Goal: Task Accomplishment & Management: Use online tool/utility

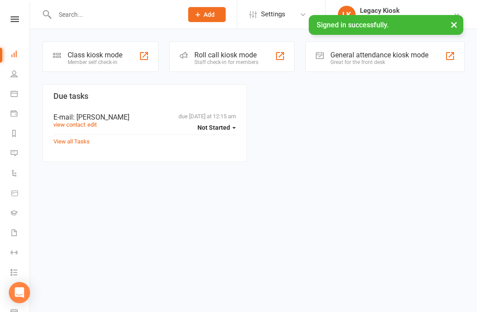
click at [120, 71] on div "Class kiosk mode Member self check-in" at bounding box center [100, 57] width 116 height 30
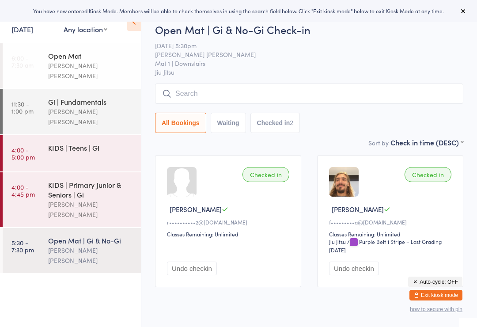
click at [98, 106] on div "[PERSON_NAME] [PERSON_NAME]" at bounding box center [90, 116] width 85 height 20
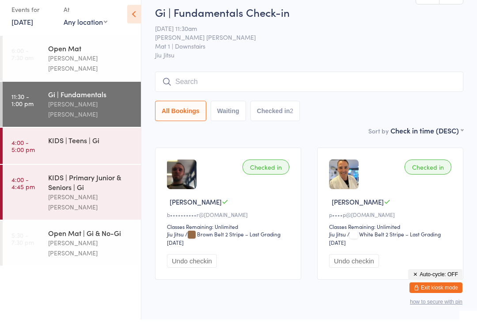
scroll to position [8, 0]
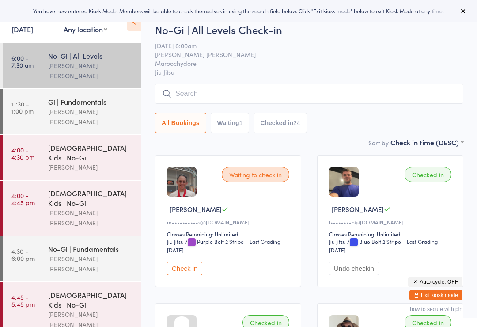
click at [21, 33] on link "[DATE]" at bounding box center [22, 29] width 22 height 10
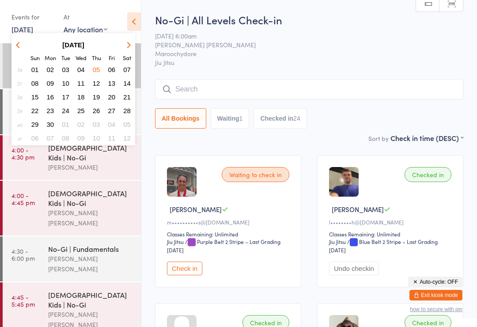
click at [19, 46] on icon "button" at bounding box center [19, 45] width 6 height 6
click at [129, 99] on span "17" at bounding box center [127, 97] width 8 height 8
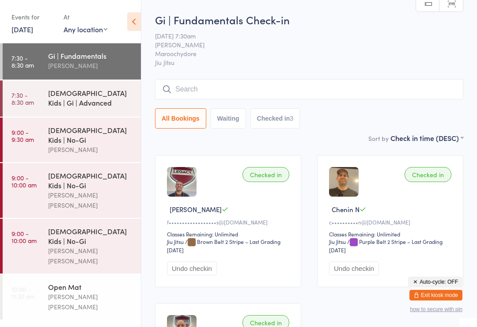
click at [33, 34] on link "17 Aug, 2024" at bounding box center [22, 29] width 22 height 10
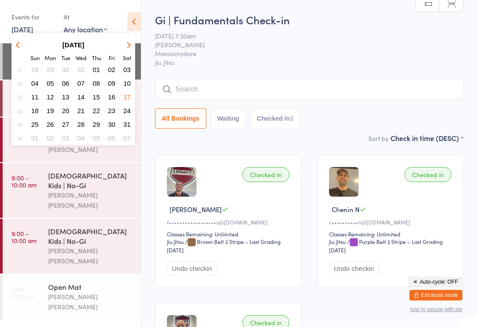
click at [132, 43] on button "button" at bounding box center [127, 45] width 13 height 12
click at [130, 44] on button "button" at bounding box center [127, 45] width 13 height 12
click at [132, 44] on button "button" at bounding box center [127, 45] width 13 height 12
click at [132, 45] on button "button" at bounding box center [127, 45] width 13 height 12
click at [133, 42] on button "button" at bounding box center [127, 45] width 13 height 12
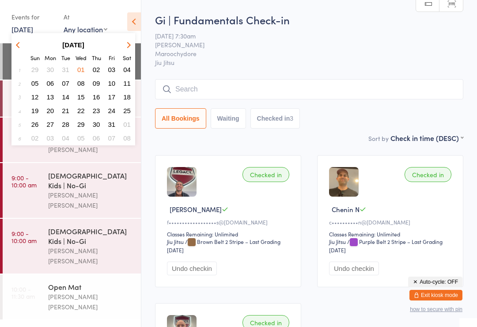
click at [131, 44] on button "button" at bounding box center [127, 45] width 13 height 12
click at [132, 42] on button "button" at bounding box center [127, 45] width 13 height 12
click at [129, 43] on button "button" at bounding box center [127, 45] width 13 height 12
click at [130, 44] on button "button" at bounding box center [127, 45] width 13 height 12
click at [130, 43] on button "button" at bounding box center [127, 45] width 13 height 12
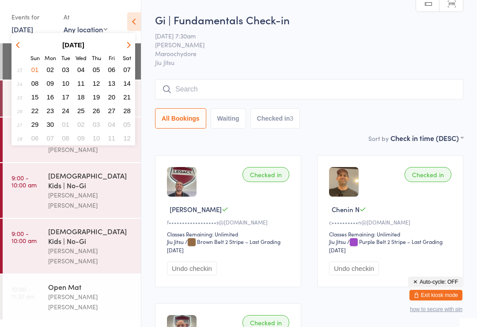
click at [130, 42] on button "button" at bounding box center [127, 45] width 13 height 12
click at [131, 40] on button "button" at bounding box center [127, 45] width 13 height 12
click at [129, 100] on span "16" at bounding box center [127, 97] width 8 height 8
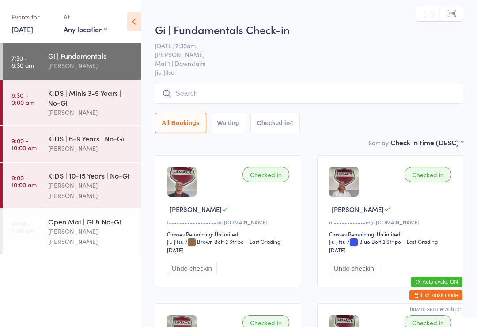
click at [109, 106] on div "KIDS | Minis 3-5 Years | No-Gi" at bounding box center [90, 97] width 85 height 19
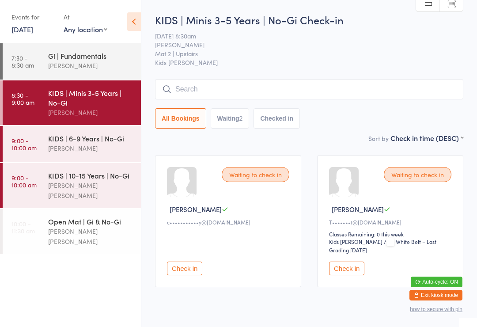
click at [346, 270] on button "Check in" at bounding box center [346, 268] width 35 height 14
click at [341, 87] on input "search" at bounding box center [309, 89] width 308 height 20
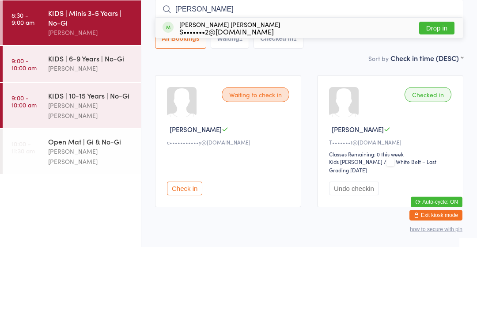
type input "Flynn"
click at [439, 102] on button "Drop in" at bounding box center [436, 108] width 35 height 13
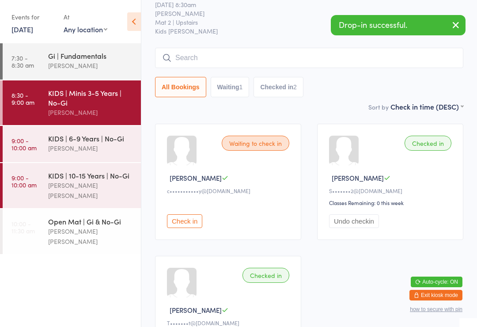
click at [366, 228] on button "Undo checkin" at bounding box center [354, 221] width 50 height 14
click at [290, 52] on input "search" at bounding box center [309, 58] width 308 height 20
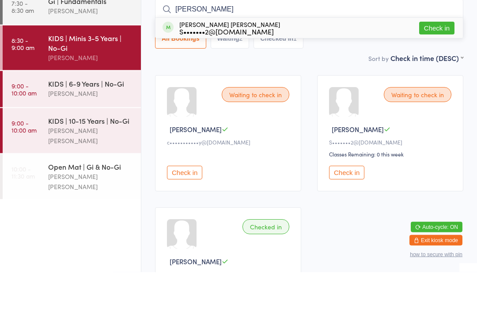
scroll to position [21, 0]
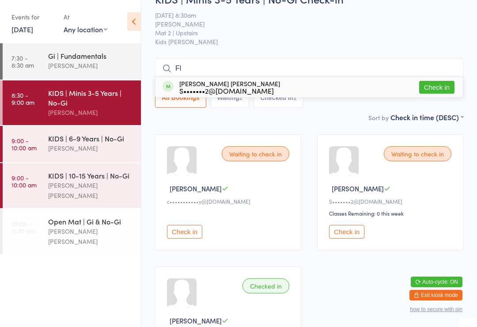
type input "F"
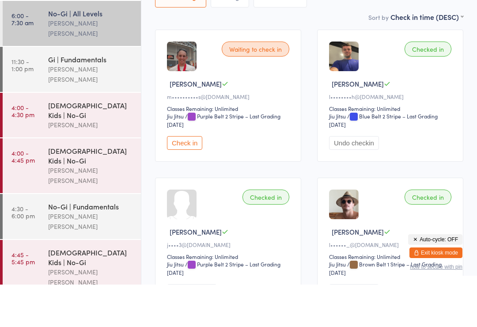
click at [92, 162] on div "[PERSON_NAME]" at bounding box center [90, 167] width 85 height 10
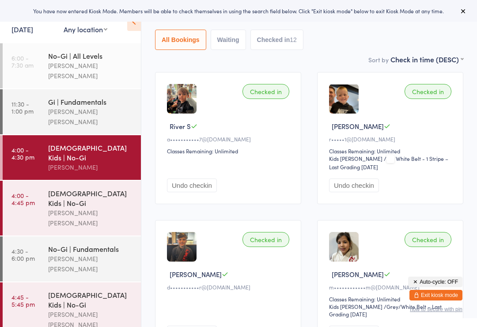
click at [223, 21] on input "search" at bounding box center [309, 10] width 308 height 20
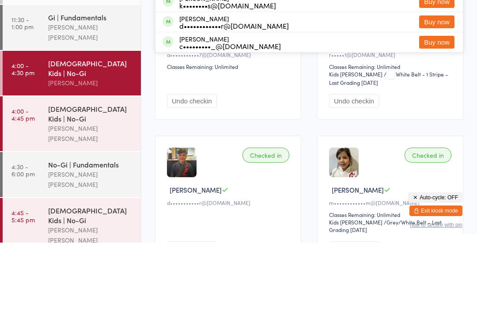
type input "Cooper"
click at [198, 25] on div "r••••••••••e@[DOMAIN_NAME]" at bounding box center [230, 28] width 103 height 7
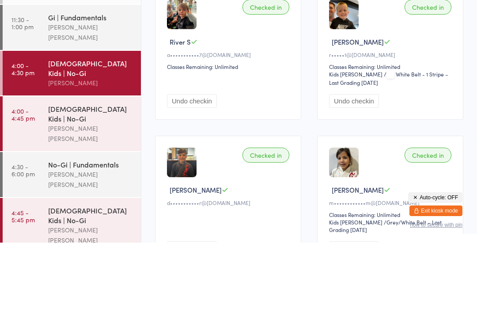
scroll to position [84, 0]
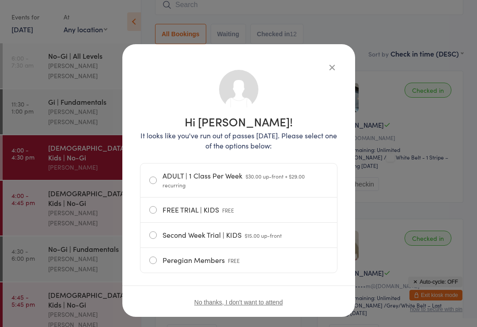
click at [219, 303] on button "No thanks, I don't want to attend" at bounding box center [238, 302] width 88 height 7
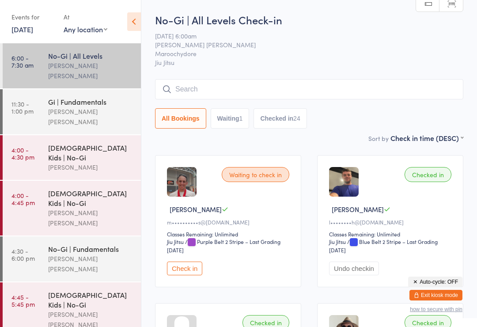
click at [33, 30] on link "[DATE]" at bounding box center [22, 29] width 22 height 10
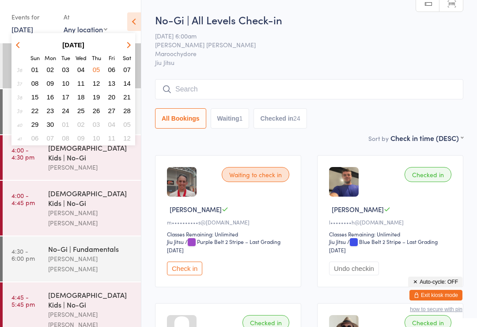
click at [132, 45] on button "button" at bounding box center [127, 45] width 13 height 12
click at [130, 45] on icon "button" at bounding box center [128, 45] width 6 height 6
click at [129, 46] on icon "button" at bounding box center [128, 45] width 6 height 6
click at [124, 48] on button "button" at bounding box center [127, 45] width 13 height 12
click at [130, 45] on icon "button" at bounding box center [128, 45] width 6 height 6
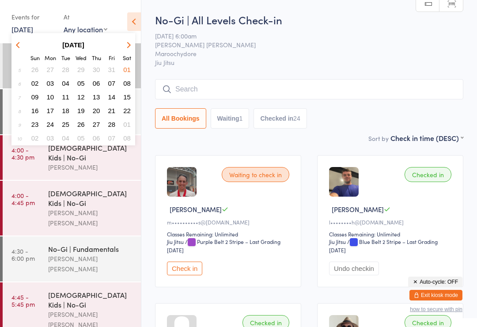
click at [130, 44] on button "button" at bounding box center [127, 45] width 13 height 12
click at [131, 44] on button "button" at bounding box center [127, 45] width 13 height 12
click at [130, 42] on button "button" at bounding box center [127, 45] width 13 height 12
click at [133, 40] on button "button" at bounding box center [127, 45] width 13 height 12
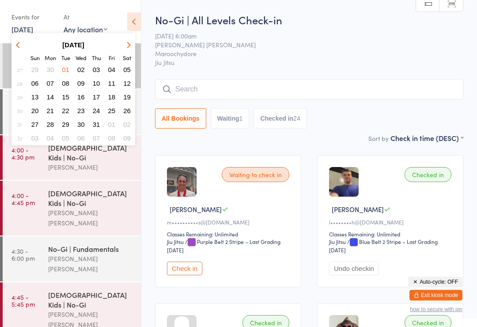
click at [132, 42] on button "button" at bounding box center [127, 45] width 13 height 12
click at [133, 97] on button "16" at bounding box center [127, 97] width 14 height 12
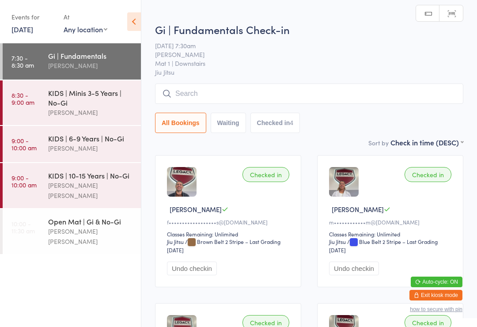
click at [114, 102] on div "KIDS | Minis 3-5 Years | No-Gi" at bounding box center [90, 97] width 85 height 19
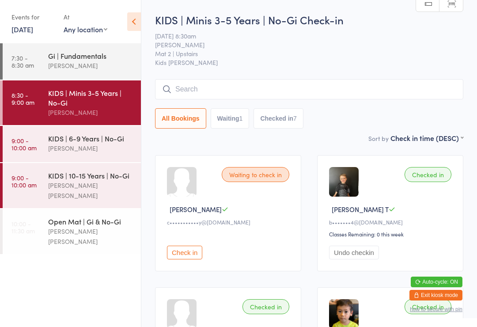
click at [220, 95] on input "search" at bounding box center [309, 89] width 308 height 20
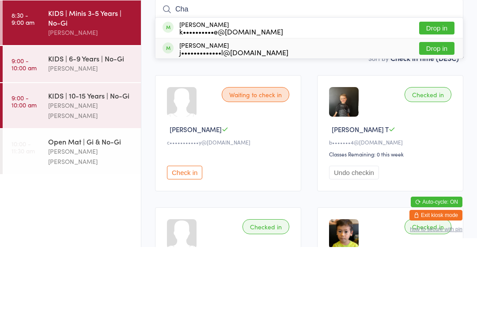
type input "Cha"
click at [271, 129] on div "j•••••••••••••l@[DOMAIN_NAME]" at bounding box center [233, 132] width 109 height 7
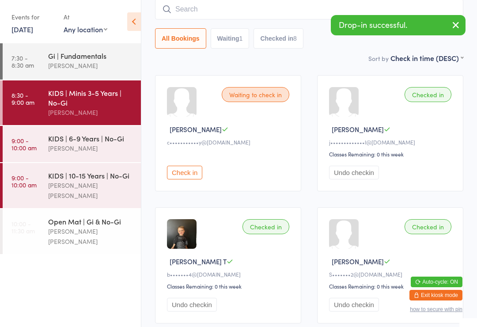
click at [433, 96] on div "Checked in" at bounding box center [428, 94] width 47 height 15
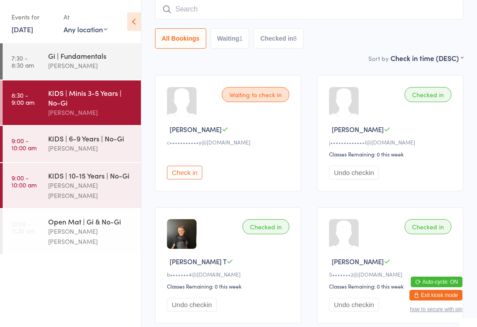
click at [89, 143] on div "KIDS | 6-9 Years | No-Gi" at bounding box center [90, 138] width 85 height 10
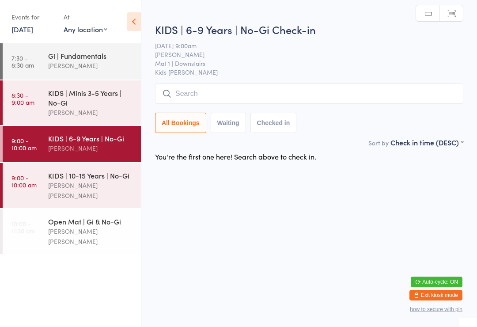
click at [246, 94] on input "search" at bounding box center [309, 93] width 308 height 20
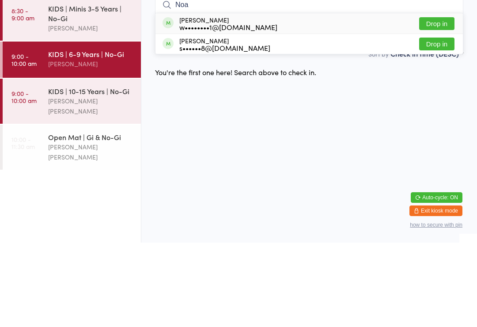
type input "Noa"
click at [434, 102] on button "Drop in" at bounding box center [436, 108] width 35 height 13
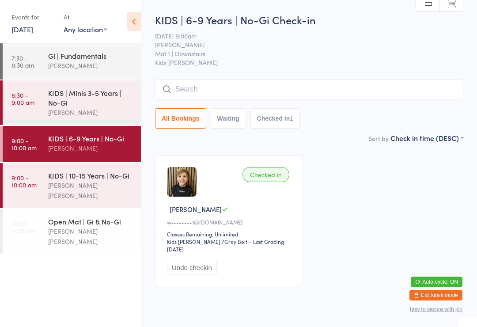
click at [72, 105] on div "KIDS | Minis 3-5 Years | No-Gi" at bounding box center [90, 97] width 85 height 19
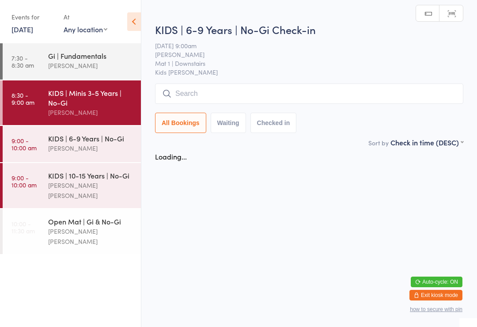
click at [246, 93] on input "search" at bounding box center [309, 93] width 308 height 20
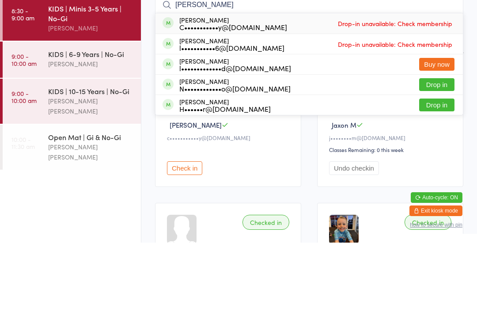
type input "[PERSON_NAME]"
click at [252, 108] on div "C•••••••••••y@[DOMAIN_NAME]" at bounding box center [233, 111] width 108 height 7
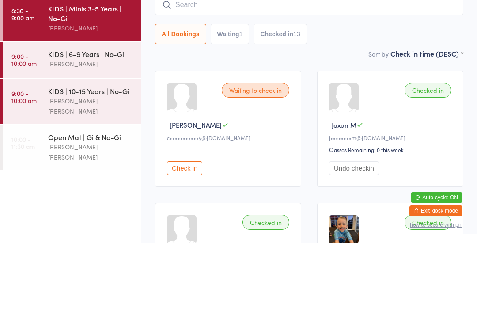
click at [109, 133] on div "KIDS | 6-9 Years | No-Gi" at bounding box center [90, 138] width 85 height 10
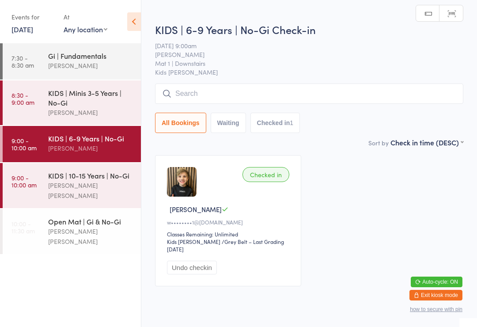
click at [299, 91] on input "search" at bounding box center [309, 93] width 308 height 20
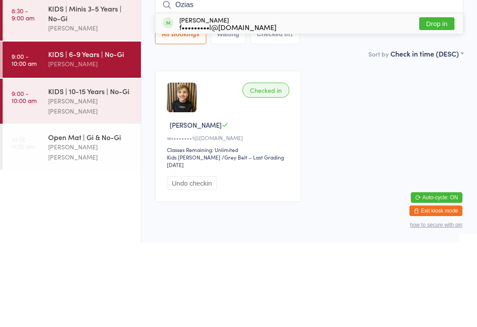
type input "Ozias"
click at [243, 108] on div "f•••••••••l@[DOMAIN_NAME]" at bounding box center [227, 111] width 97 height 7
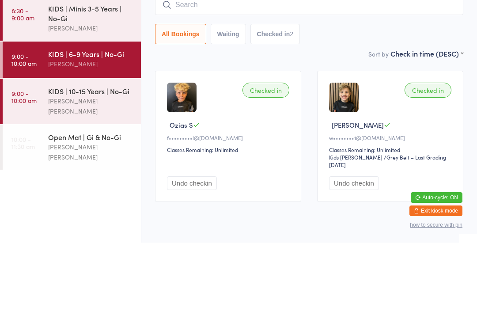
click at [88, 107] on div "[PERSON_NAME]" at bounding box center [90, 112] width 85 height 10
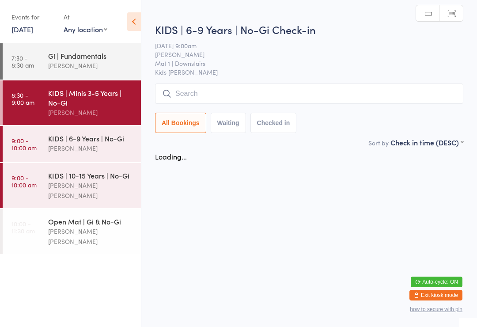
click at [206, 93] on input "search" at bounding box center [309, 93] width 308 height 20
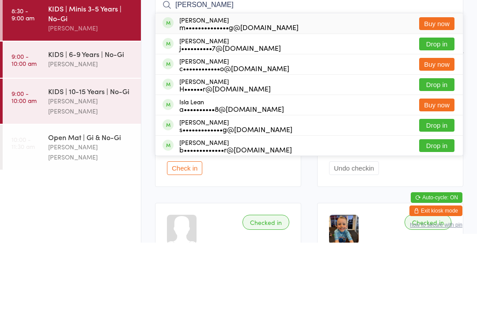
type input "Leo"
click at [442, 122] on button "Drop in" at bounding box center [436, 128] width 35 height 13
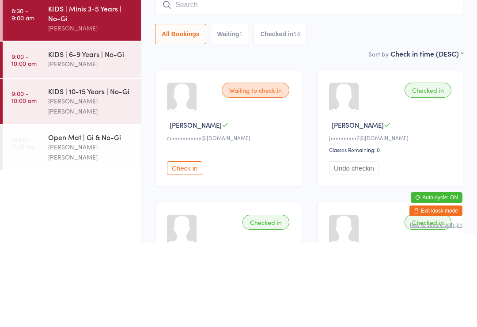
click at [107, 133] on div "KIDS | 6-9 Years | No-Gi" at bounding box center [90, 138] width 85 height 10
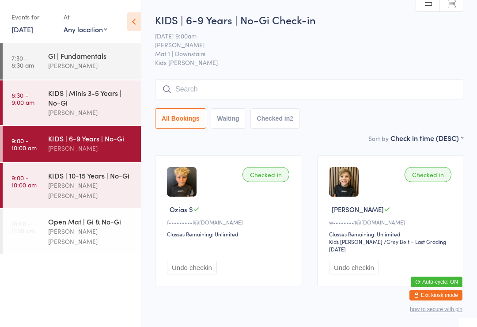
click at [73, 67] on div "[PERSON_NAME]" at bounding box center [90, 66] width 85 height 10
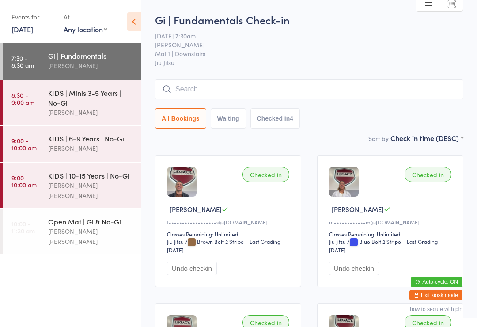
click at [93, 104] on div "KIDS | Minis 3-5 Years | No-Gi" at bounding box center [90, 97] width 85 height 19
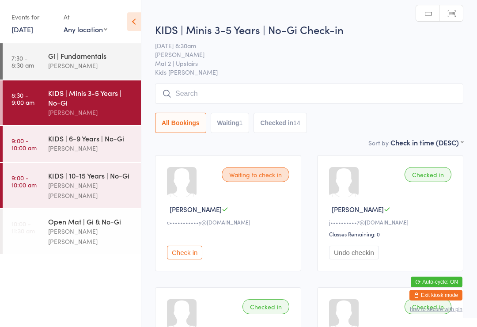
click at [85, 151] on div "[PERSON_NAME]" at bounding box center [90, 148] width 85 height 10
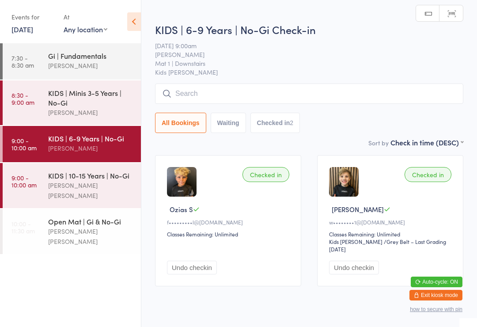
click at [439, 93] on input "search" at bounding box center [309, 93] width 308 height 20
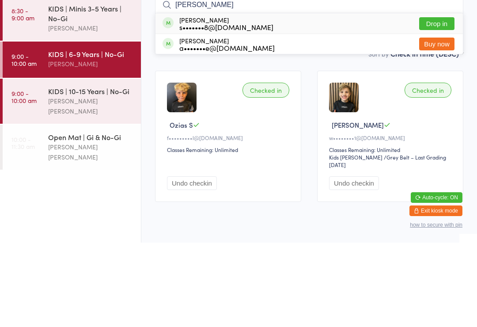
type input "Cody"
click at [442, 102] on button "Drop in" at bounding box center [436, 108] width 35 height 13
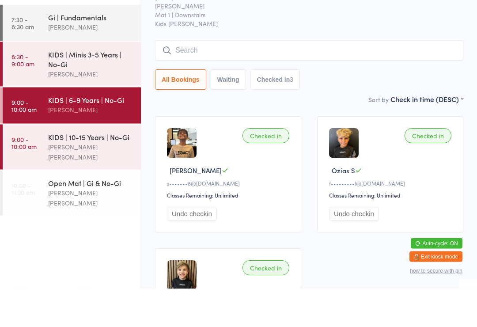
click at [211, 79] on input "search" at bounding box center [309, 89] width 308 height 20
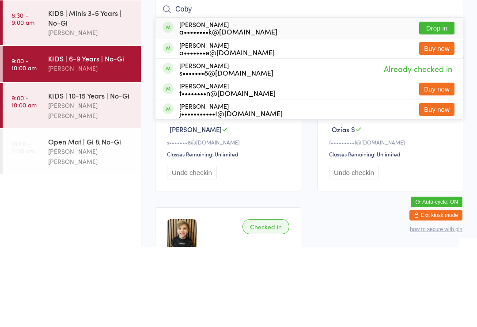
type input "Coby"
click at [437, 102] on button "Drop in" at bounding box center [436, 108] width 35 height 13
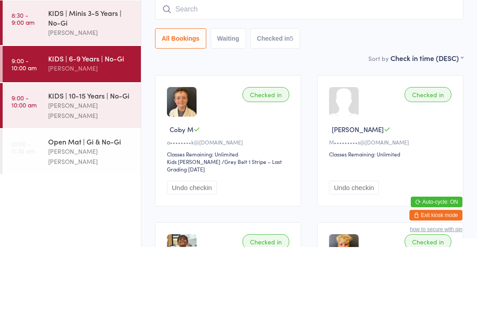
click at [80, 143] on div "[PERSON_NAME]" at bounding box center [90, 148] width 85 height 10
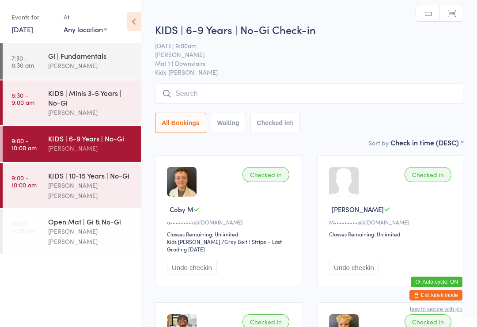
click at [254, 94] on input "search" at bounding box center [309, 93] width 308 height 20
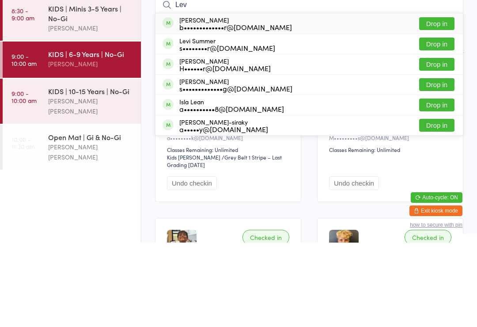
type input "Lev"
click at [440, 102] on button "Drop in" at bounding box center [436, 108] width 35 height 13
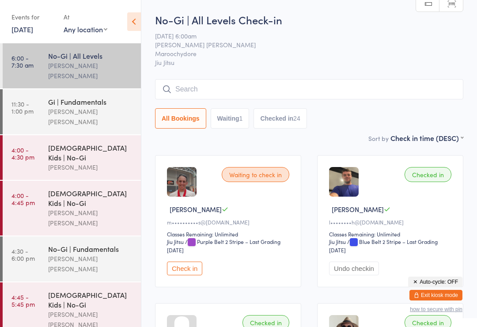
click at [27, 30] on link "[DATE]" at bounding box center [22, 29] width 22 height 10
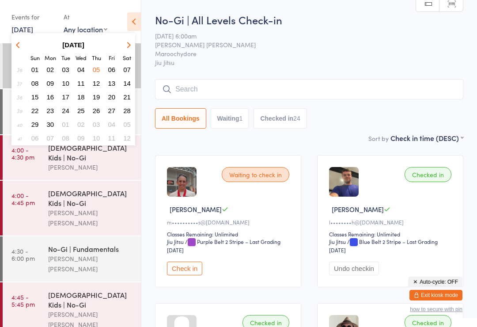
click at [126, 41] on button "button" at bounding box center [127, 45] width 13 height 12
click at [126, 46] on icon "button" at bounding box center [128, 45] width 6 height 6
click at [124, 44] on button "button" at bounding box center [127, 45] width 13 height 12
click at [127, 45] on icon "button" at bounding box center [128, 45] width 6 height 6
click at [131, 45] on button "button" at bounding box center [127, 45] width 13 height 12
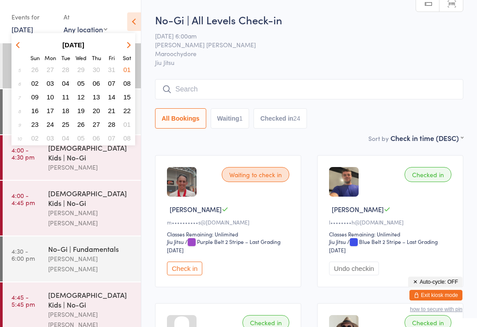
click at [128, 46] on icon "button" at bounding box center [128, 45] width 6 height 6
click at [126, 45] on icon "button" at bounding box center [128, 45] width 6 height 6
click at [126, 42] on button "button" at bounding box center [127, 45] width 13 height 12
click at [128, 45] on icon "button" at bounding box center [128, 45] width 6 height 6
click at [130, 45] on icon "button" at bounding box center [128, 45] width 6 height 6
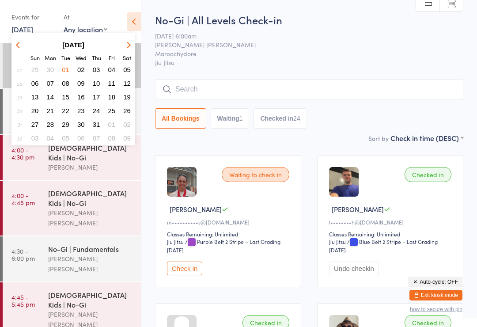
click at [130, 45] on button "button" at bounding box center [127, 45] width 13 height 12
click at [130, 99] on span "16" at bounding box center [127, 97] width 8 height 8
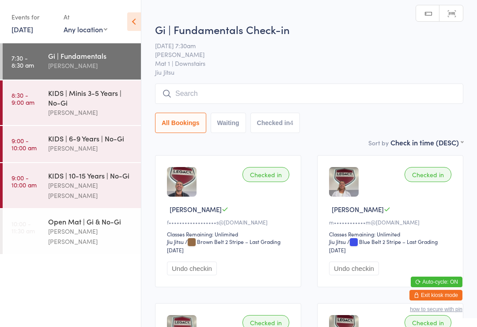
click at [93, 151] on div "[PERSON_NAME]" at bounding box center [90, 148] width 85 height 10
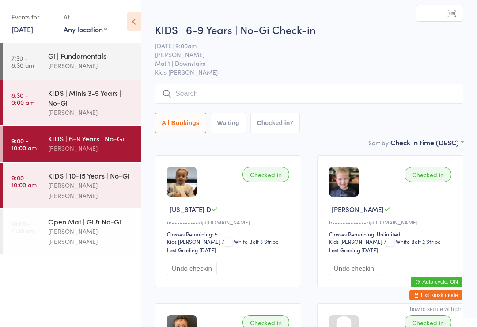
click at [256, 104] on input "search" at bounding box center [309, 93] width 308 height 20
click at [260, 91] on input "search" at bounding box center [309, 93] width 308 height 20
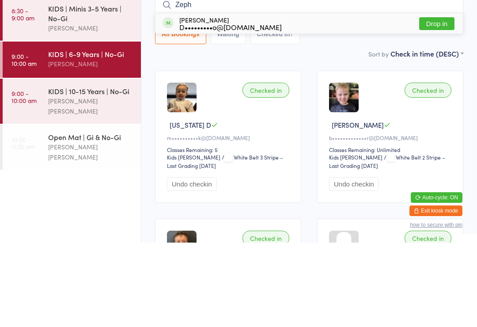
type input "Zeph"
click at [442, 102] on button "Drop in" at bounding box center [436, 108] width 35 height 13
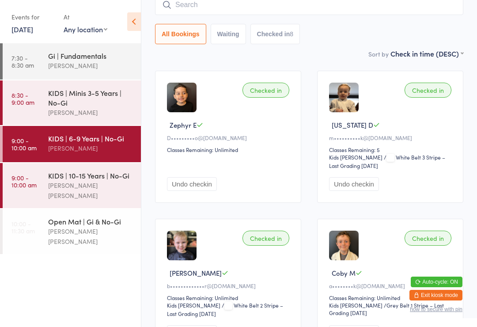
click at [114, 186] on div "[PERSON_NAME] [PERSON_NAME]" at bounding box center [90, 190] width 85 height 20
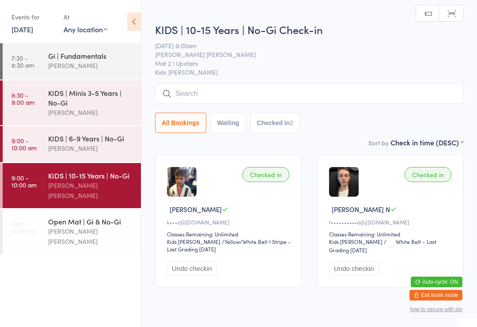
click at [413, 98] on input "search" at bounding box center [309, 93] width 308 height 20
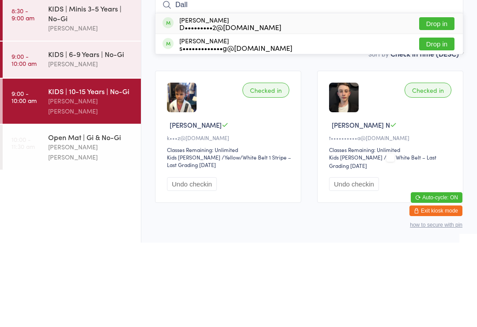
type input "Dall"
click at [443, 102] on button "Drop in" at bounding box center [436, 108] width 35 height 13
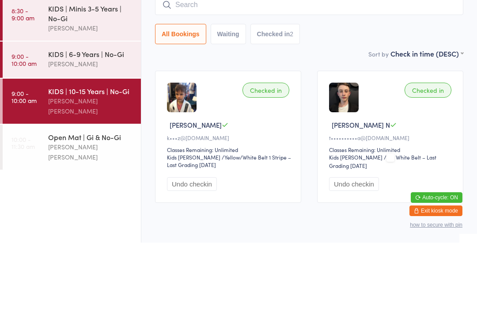
scroll to position [31, 0]
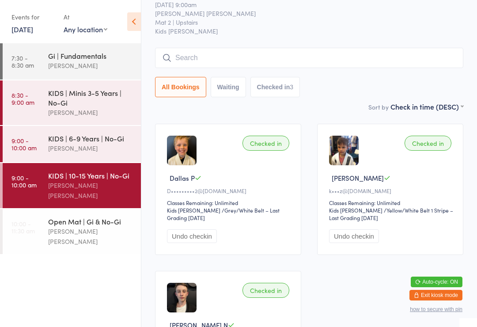
click at [225, 57] on input "search" at bounding box center [309, 58] width 308 height 20
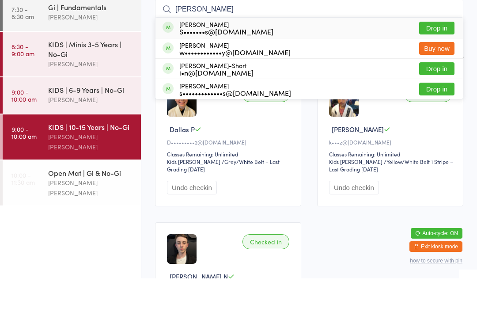
type input "[PERSON_NAME]"
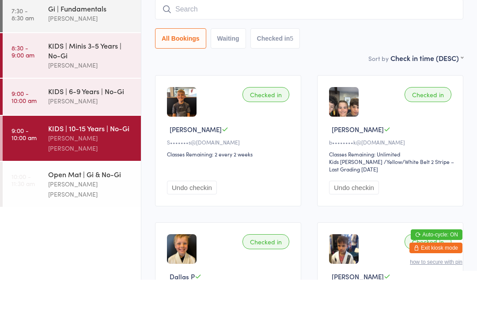
scroll to position [0, 0]
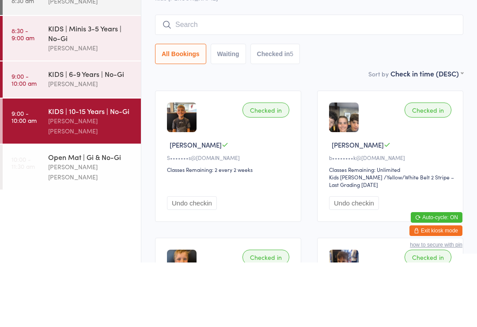
click at [81, 133] on div "KIDS | 6-9 Years | No-Gi" at bounding box center [90, 138] width 85 height 10
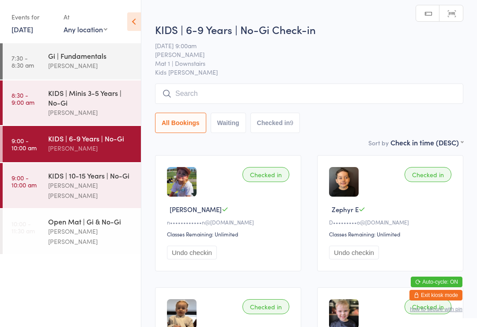
click at [314, 102] on input "search" at bounding box center [309, 93] width 308 height 20
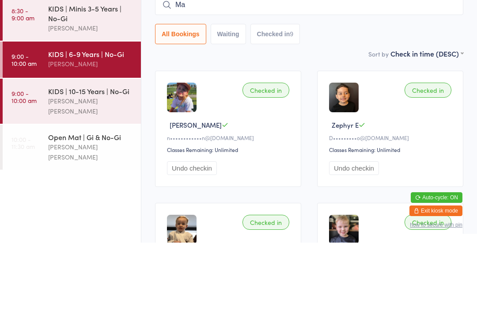
type input "M"
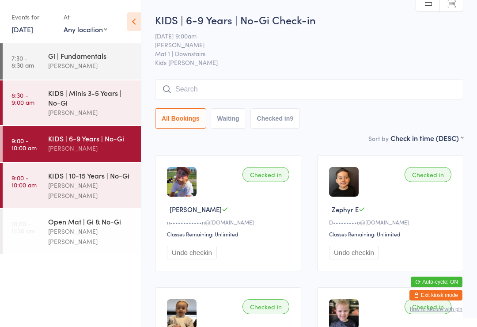
click at [88, 105] on div "KIDS | Minis 3-5 Years | No-Gi" at bounding box center [90, 97] width 85 height 19
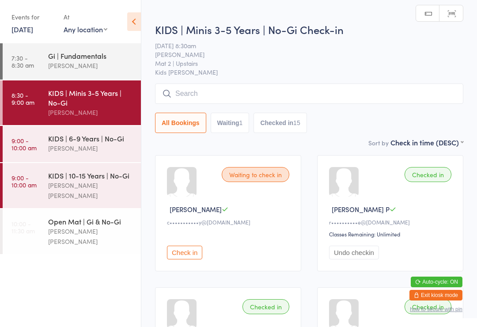
click at [205, 96] on input "search" at bounding box center [309, 93] width 308 height 20
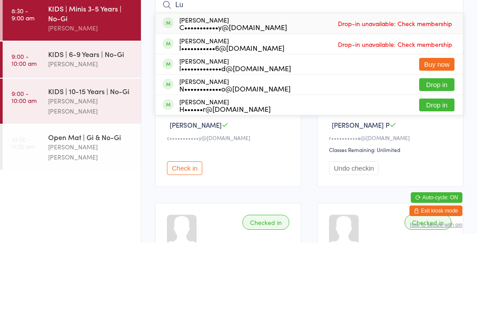
type input "L"
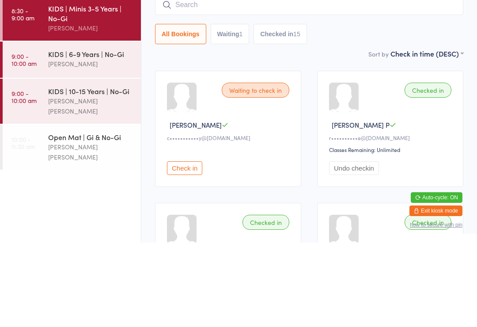
click at [91, 143] on div "[PERSON_NAME]" at bounding box center [90, 148] width 85 height 10
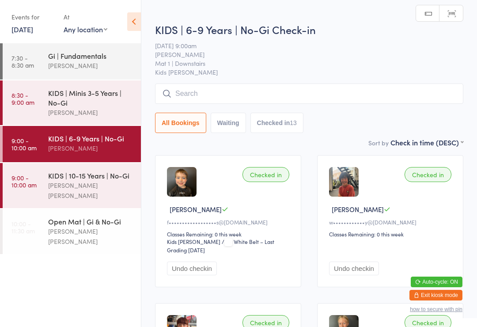
click at [228, 98] on input "search" at bounding box center [309, 93] width 308 height 20
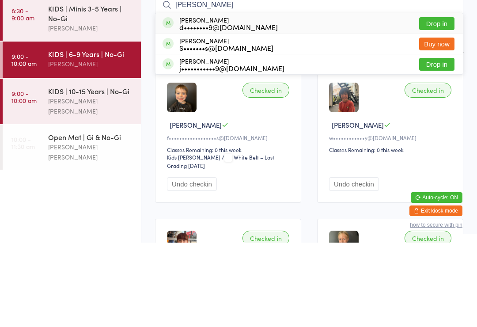
type input "[PERSON_NAME]"
click at [432, 102] on button "Drop in" at bounding box center [436, 108] width 35 height 13
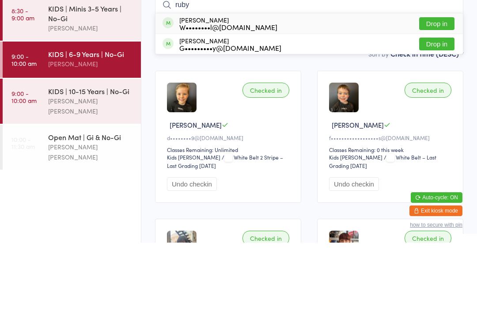
type input "ruby"
click at [438, 122] on button "Drop in" at bounding box center [436, 128] width 35 height 13
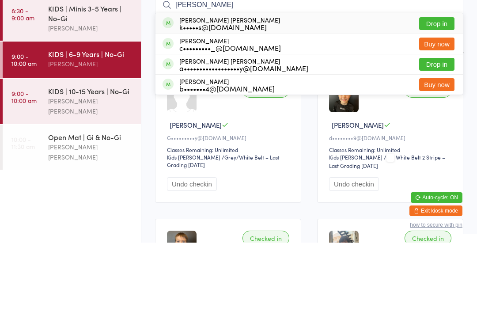
type input "[PERSON_NAME]"
click at [441, 102] on button "Drop in" at bounding box center [436, 108] width 35 height 13
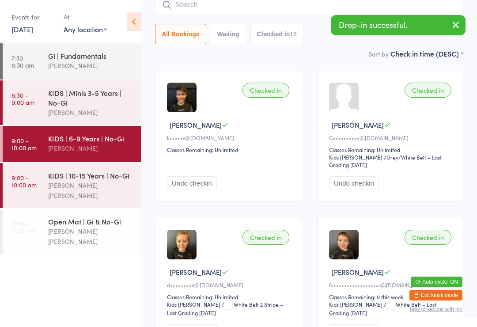
click at [201, 8] on input "search" at bounding box center [309, 5] width 308 height 20
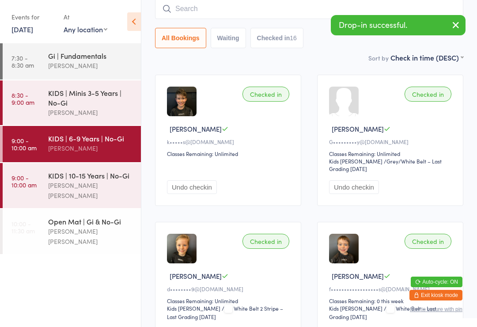
scroll to position [80, 0]
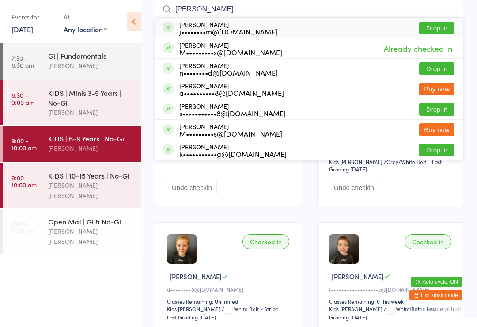
type input "[PERSON_NAME]"
click at [437, 29] on button "Drop in" at bounding box center [436, 28] width 35 height 13
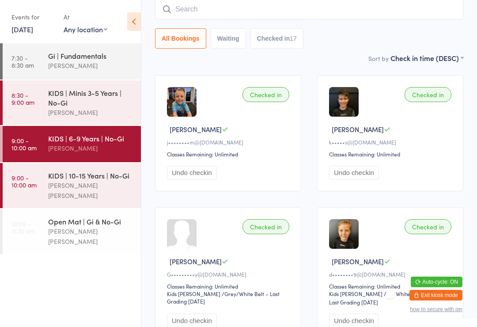
click at [207, 10] on input "search" at bounding box center [309, 9] width 308 height 20
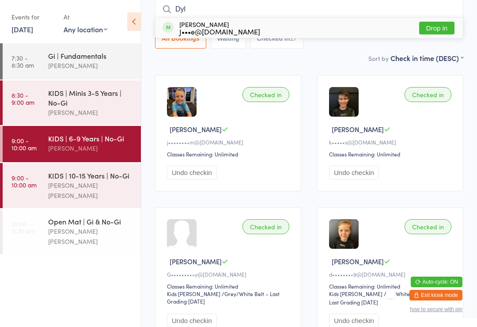
type input "Dyl"
click at [433, 28] on button "Drop in" at bounding box center [436, 28] width 35 height 13
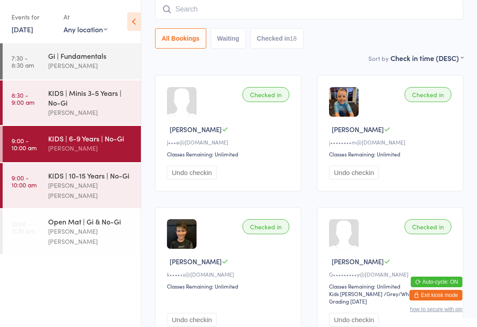
click at [223, 17] on input "search" at bounding box center [309, 9] width 308 height 20
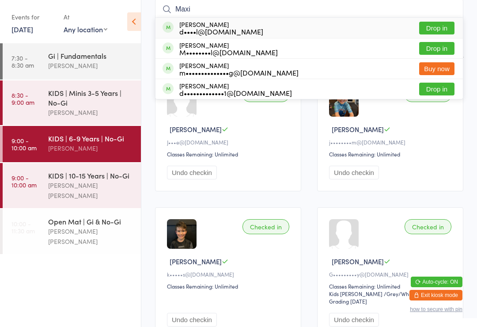
type input "Maxi"
click at [435, 31] on button "Drop in" at bounding box center [436, 28] width 35 height 13
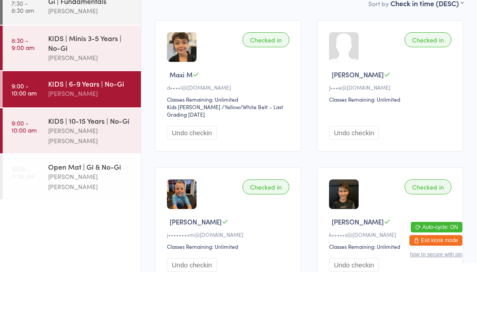
click at [87, 170] on div "KIDS | 10-15 Years | No-Gi" at bounding box center [90, 175] width 85 height 10
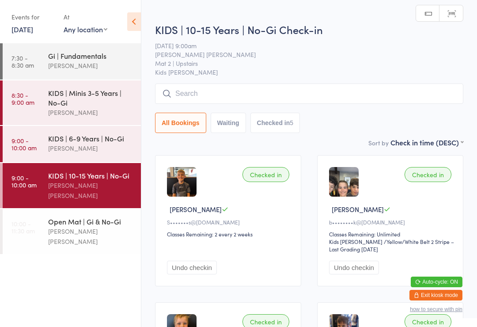
click at [222, 85] on input "search" at bounding box center [309, 93] width 308 height 20
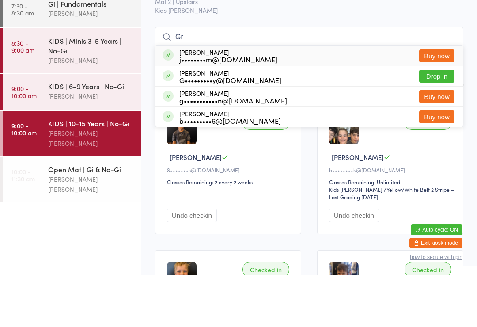
type input "G"
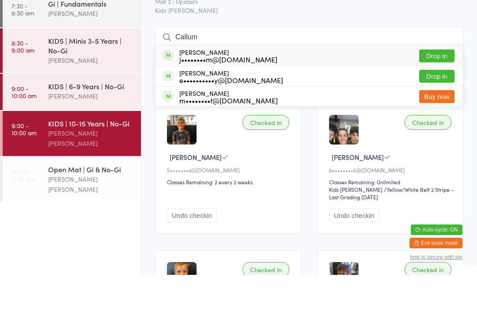
type input "Callum"
click at [435, 102] on button "Drop in" at bounding box center [436, 108] width 35 height 13
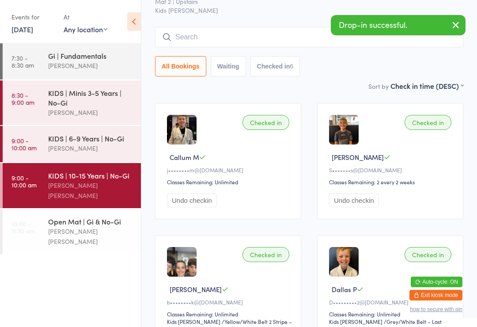
click at [189, 38] on input "search" at bounding box center [309, 37] width 308 height 20
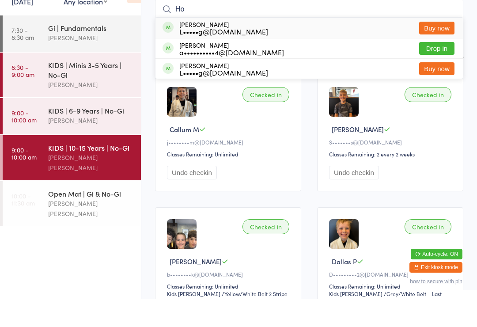
type input "H"
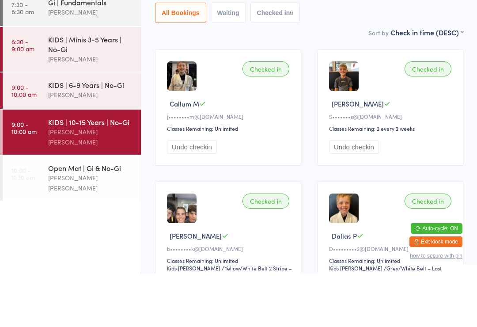
click at [95, 147] on div "[PERSON_NAME]" at bounding box center [90, 148] width 85 height 10
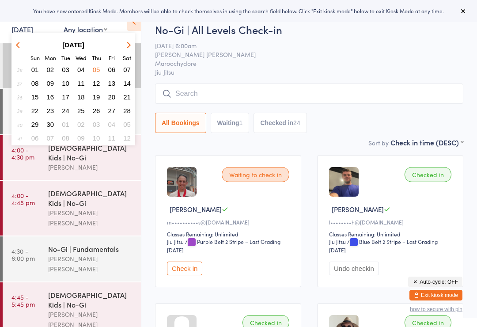
click at [124, 45] on button "button" at bounding box center [127, 45] width 13 height 12
click at [125, 45] on icon "button" at bounding box center [128, 45] width 6 height 6
click at [129, 43] on button "button" at bounding box center [127, 45] width 13 height 12
click at [127, 46] on icon "button" at bounding box center [128, 45] width 6 height 6
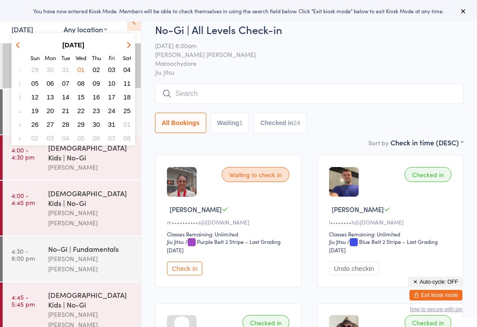
click at [125, 46] on button "button" at bounding box center [127, 45] width 13 height 12
click at [128, 43] on icon "button" at bounding box center [128, 45] width 6 height 6
click at [127, 45] on icon "button" at bounding box center [128, 45] width 6 height 6
click at [127, 44] on icon "button" at bounding box center [128, 45] width 6 height 6
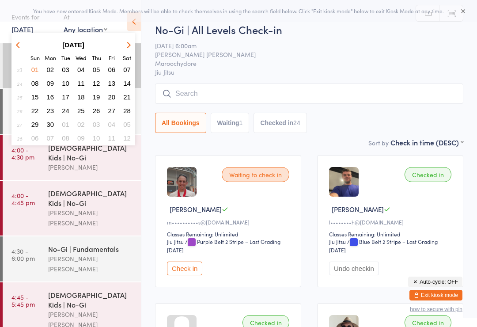
click at [126, 42] on button "button" at bounding box center [127, 45] width 13 height 12
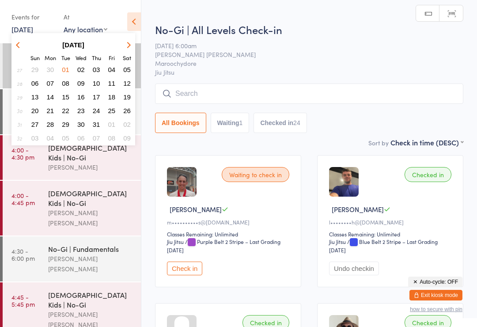
click at [126, 46] on icon "button" at bounding box center [128, 45] width 6 height 6
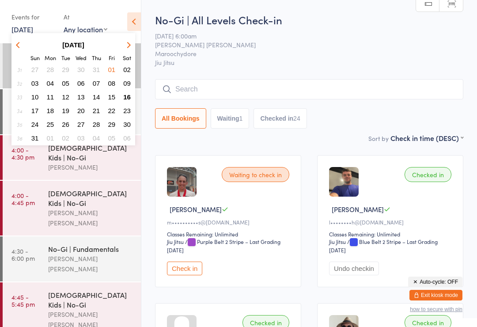
click at [127, 44] on icon "button" at bounding box center [128, 45] width 6 height 6
click at [26, 45] on button "button" at bounding box center [19, 45] width 13 height 12
click at [126, 101] on span "16" at bounding box center [127, 97] width 8 height 8
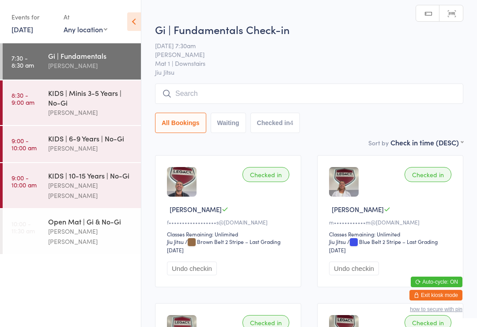
click at [98, 149] on div "[PERSON_NAME]" at bounding box center [90, 148] width 85 height 10
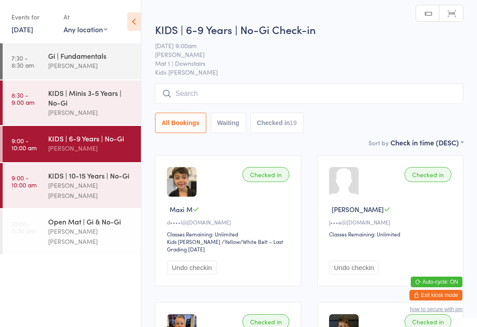
click at [242, 98] on input "search" at bounding box center [309, 93] width 308 height 20
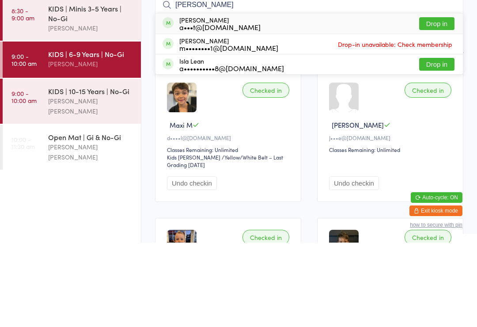
type input "Kean"
click at [438, 102] on button "Drop in" at bounding box center [436, 108] width 35 height 13
